Goal: Task Accomplishment & Management: Use online tool/utility

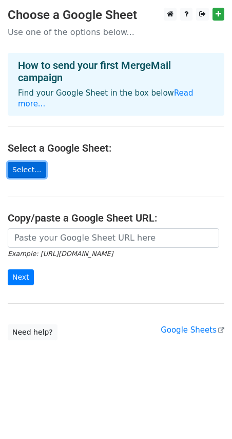
click at [26, 162] on link "Select..." at bounding box center [27, 170] width 39 height 16
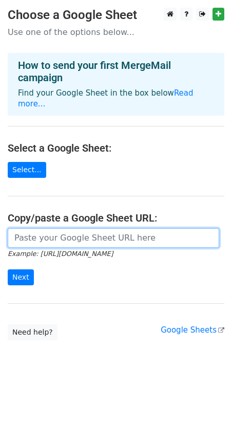
click at [58, 229] on input "url" at bounding box center [114, 238] width 212 height 20
paste input "https://docs.google.com/spreadsheets/d/1YIWbtcCs-RPB80xMWgZH2fyTSQWiXiyH/edit?u…"
type input "https://docs.google.com/spreadsheets/d/1YIWbtcCs-RPB80xMWgZH2fyTSQWiXiyH/edit?u…"
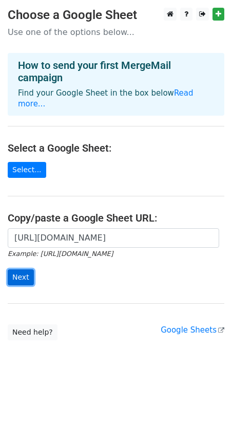
click at [24, 269] on input "Next" at bounding box center [21, 277] width 26 height 16
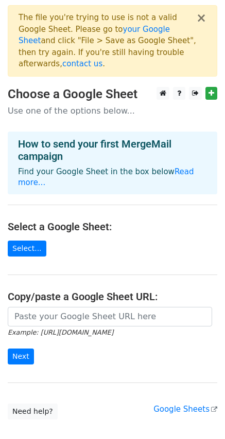
click at [15, 266] on main "× The file you're trying to use is not a valid Google Sheet. Please go to your …" at bounding box center [112, 212] width 225 height 414
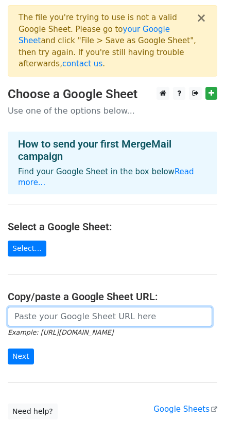
click at [49, 307] on input "url" at bounding box center [110, 317] width 204 height 20
paste input "[URL][DOMAIN_NAME]"
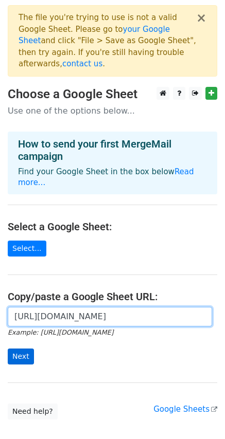
type input "[URL][DOMAIN_NAME]"
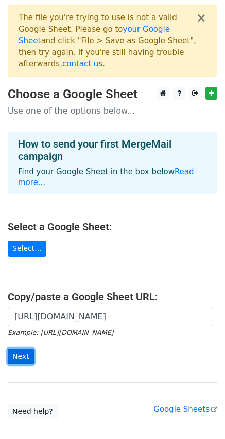
scroll to position [0, 0]
click at [16, 349] on input "Next" at bounding box center [21, 357] width 26 height 16
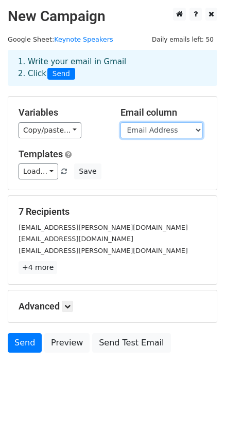
click at [150, 130] on select "Email Address First Name Speaking Date Session Time Room Location Arrival Time …" at bounding box center [161, 130] width 82 height 16
click at [120, 122] on select "Email Address First Name Speaking Date Session Time Room Location Arrival Time …" at bounding box center [161, 130] width 82 height 16
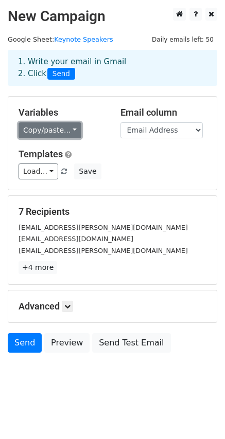
click at [61, 135] on link "Copy/paste..." at bounding box center [50, 130] width 63 height 16
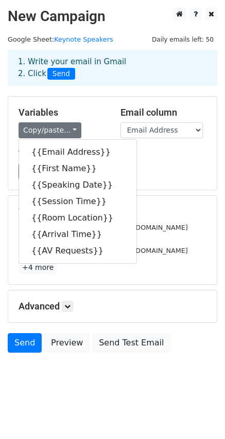
click at [162, 159] on h5 "Templates" at bounding box center [113, 154] width 188 height 11
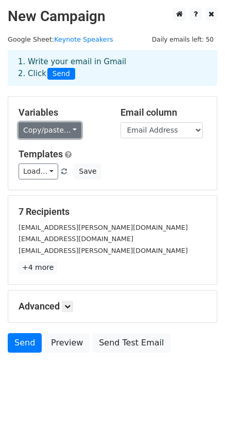
click at [53, 136] on link "Copy/paste..." at bounding box center [50, 130] width 63 height 16
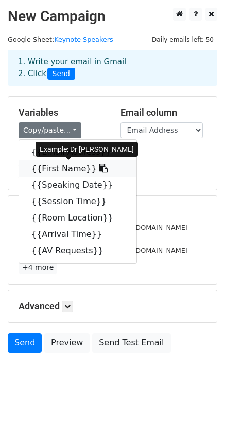
click at [68, 165] on link "{{First Name}}" at bounding box center [77, 168] width 117 height 16
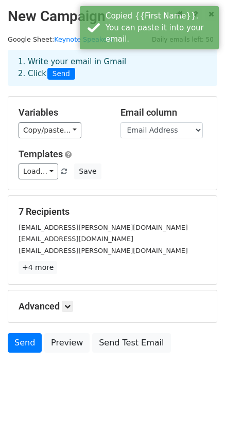
click at [68, 165] on div "Load... No templates saved Save" at bounding box center [112, 171] width 203 height 16
click at [48, 171] on link "Load..." at bounding box center [39, 171] width 40 height 16
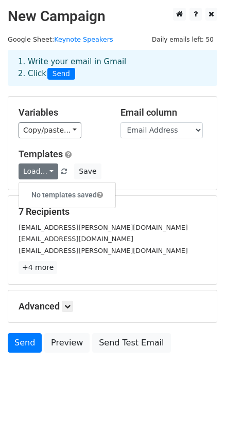
click at [148, 169] on div "Load... No templates saved Save" at bounding box center [112, 171] width 203 height 16
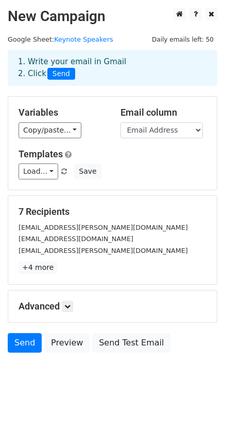
scroll to position [1, 0]
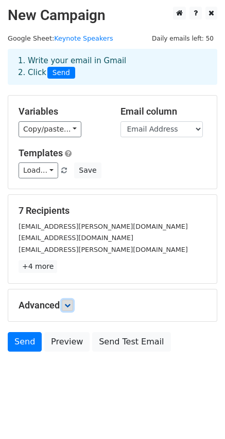
click at [73, 301] on link at bounding box center [67, 305] width 11 height 11
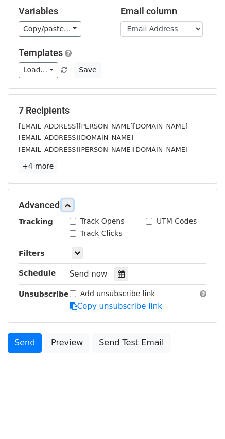
scroll to position [102, 0]
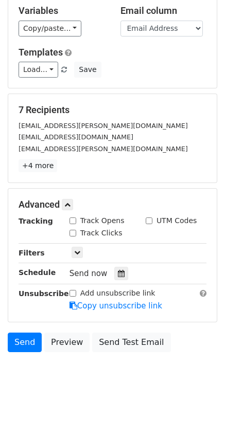
click at [74, 223] on input "Track Opens" at bounding box center [72, 220] width 7 height 7
checkbox input "true"
click at [73, 230] on input "Track Clicks" at bounding box center [72, 233] width 7 height 7
checkbox input "true"
click at [150, 218] on input "UTM Codes" at bounding box center [148, 220] width 7 height 7
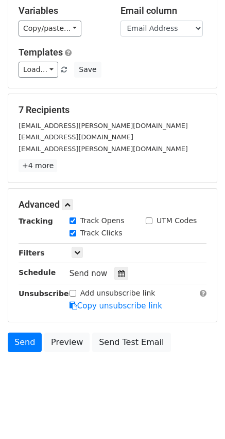
checkbox input "true"
click at [74, 250] on link at bounding box center [76, 252] width 11 height 11
